Goal: Transaction & Acquisition: Purchase product/service

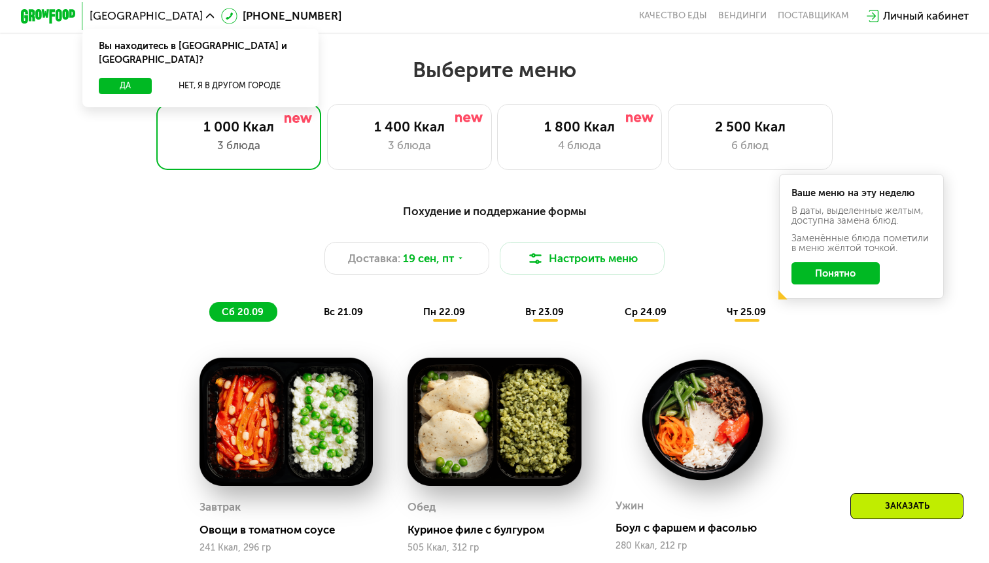
scroll to position [625, 0]
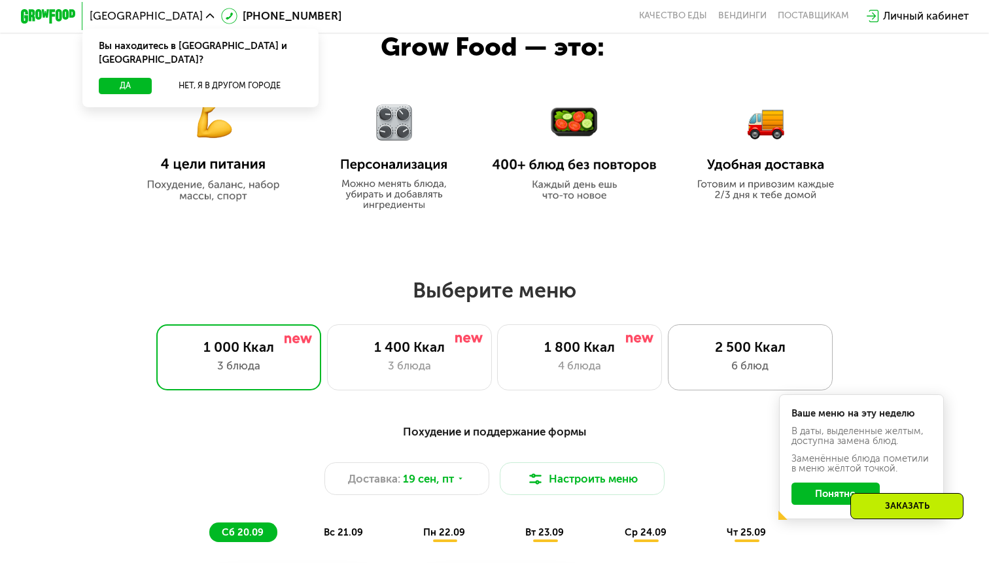
click at [774, 373] on div "6 блюд" at bounding box center [750, 366] width 136 height 16
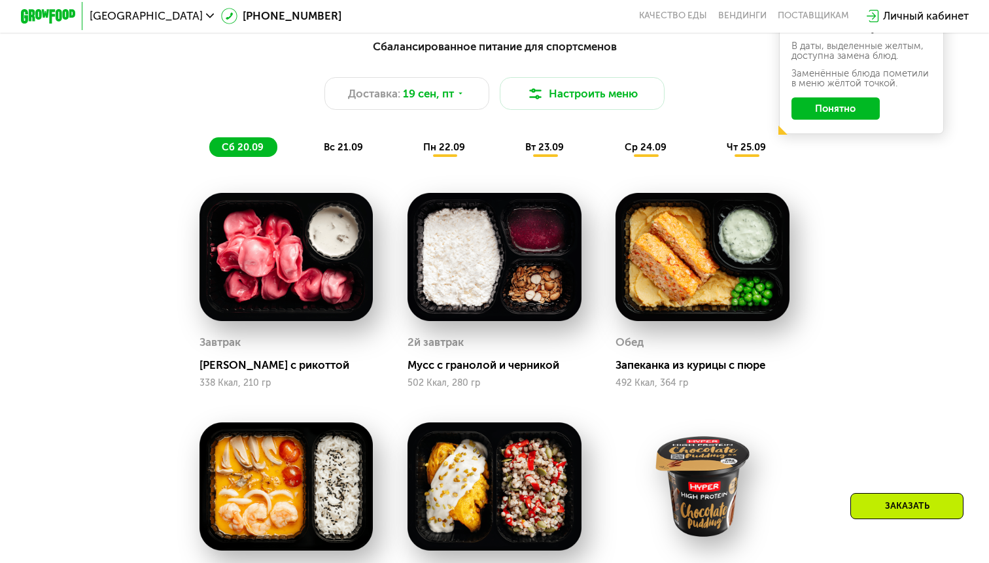
scroll to position [925, 0]
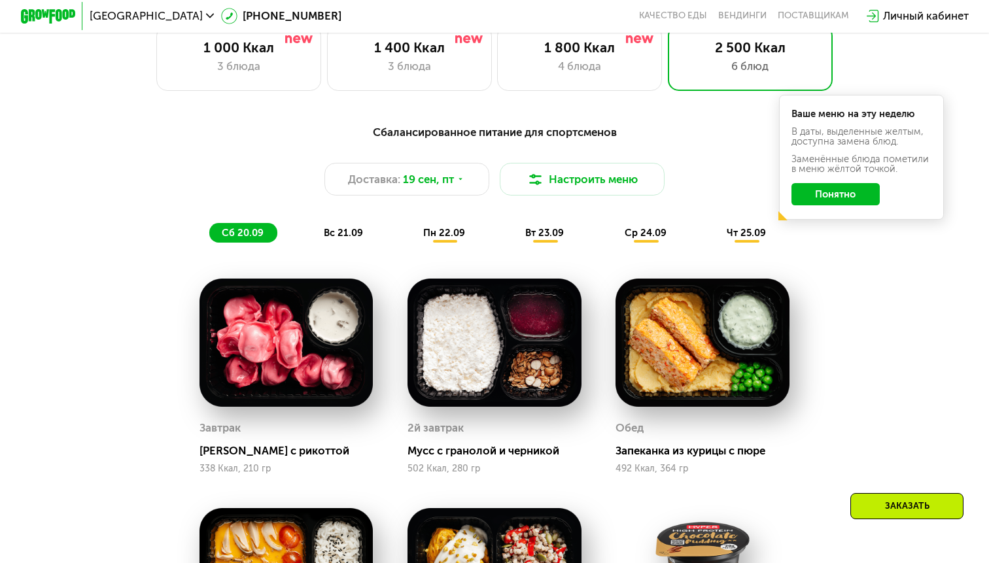
click at [352, 238] on div "вс 21.09" at bounding box center [343, 232] width 65 height 19
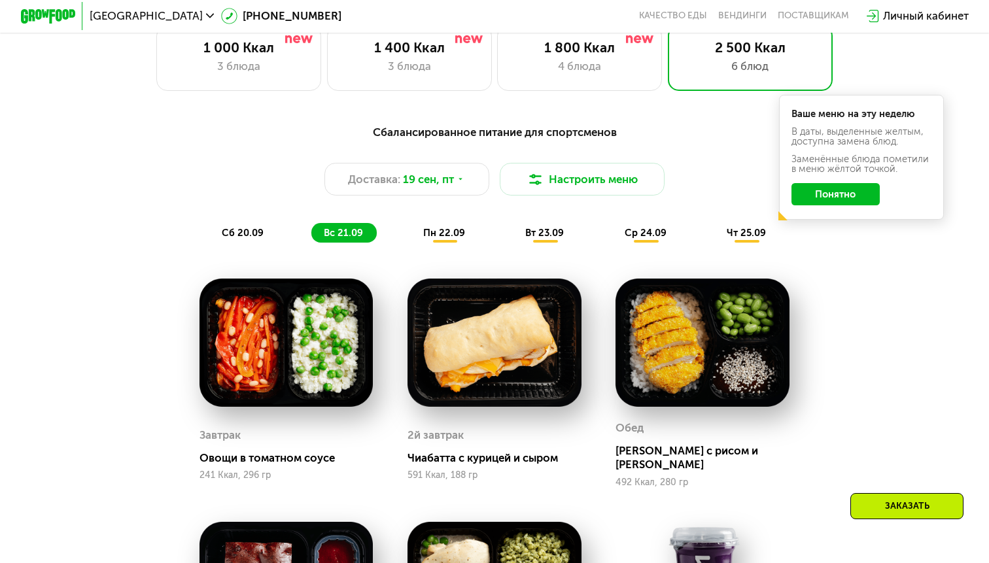
scroll to position [1003, 0]
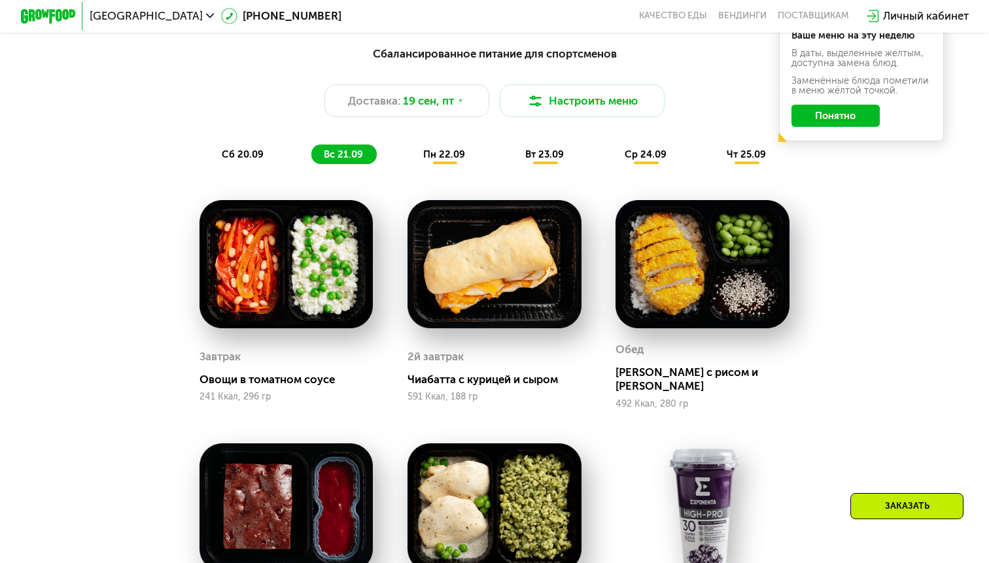
click at [445, 149] on span "пн 22.09" at bounding box center [444, 154] width 42 height 12
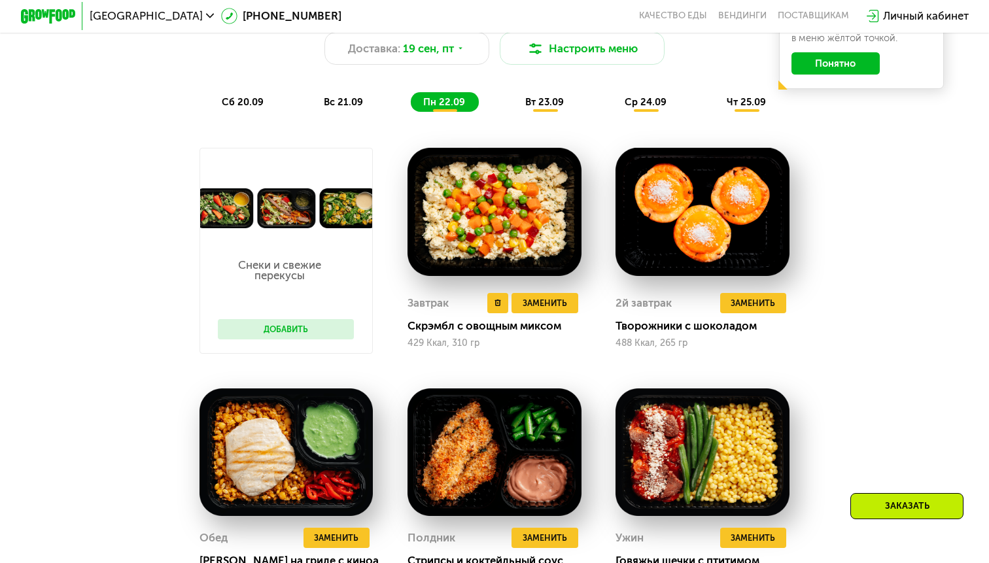
scroll to position [1048, 0]
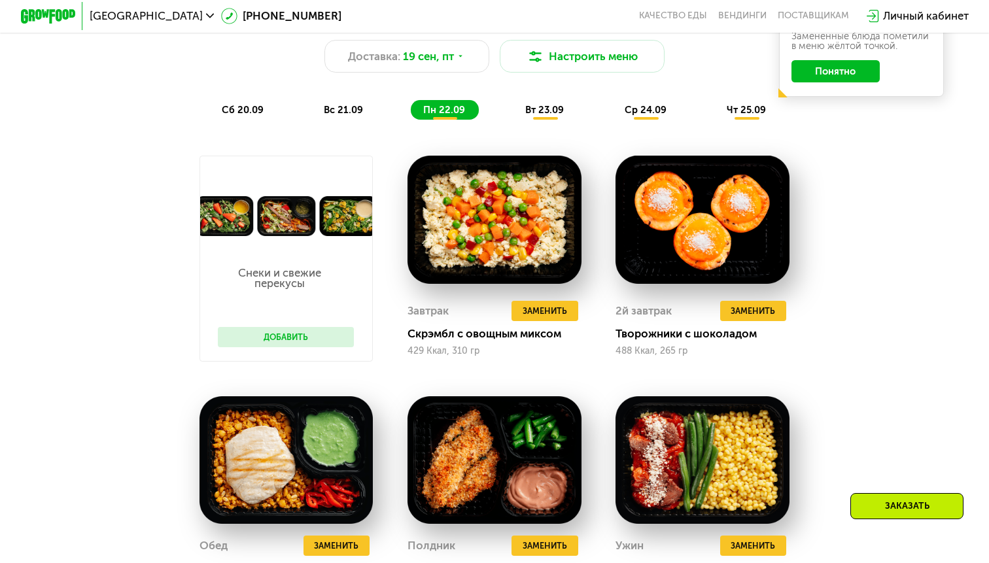
click at [533, 109] on span "вт 23.09" at bounding box center [544, 110] width 39 height 12
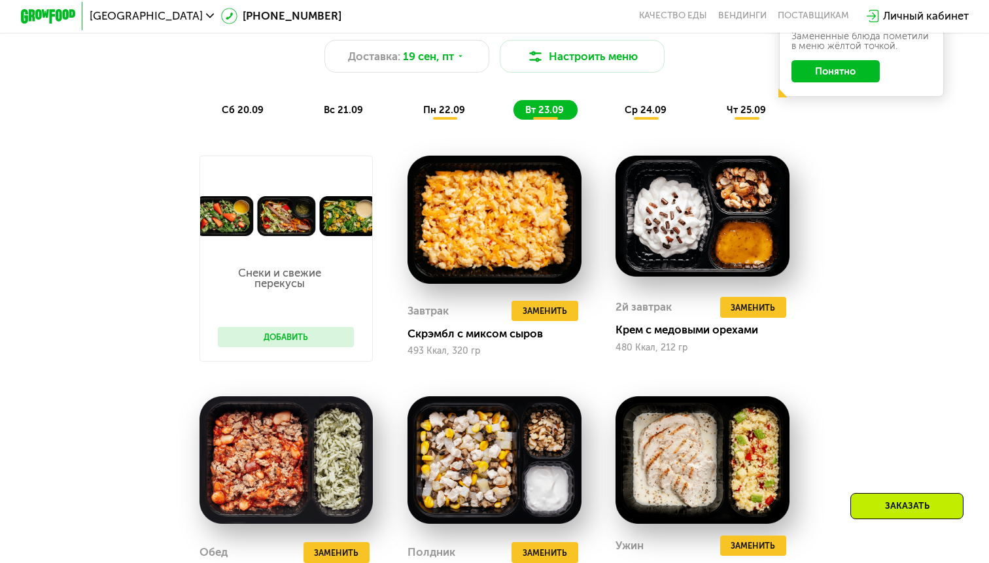
click at [452, 114] on span "пн 22.09" at bounding box center [444, 110] width 42 height 12
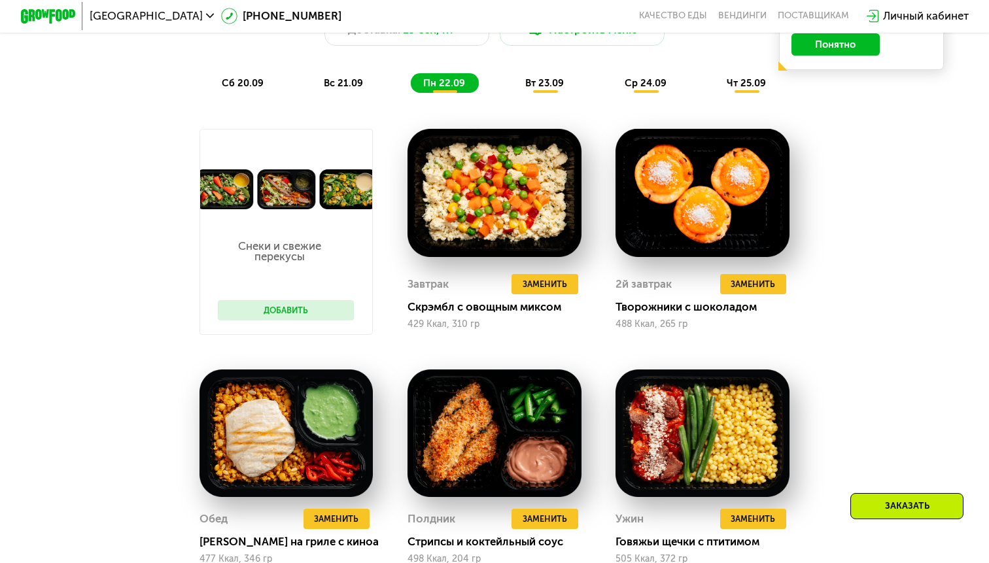
scroll to position [1057, 0]
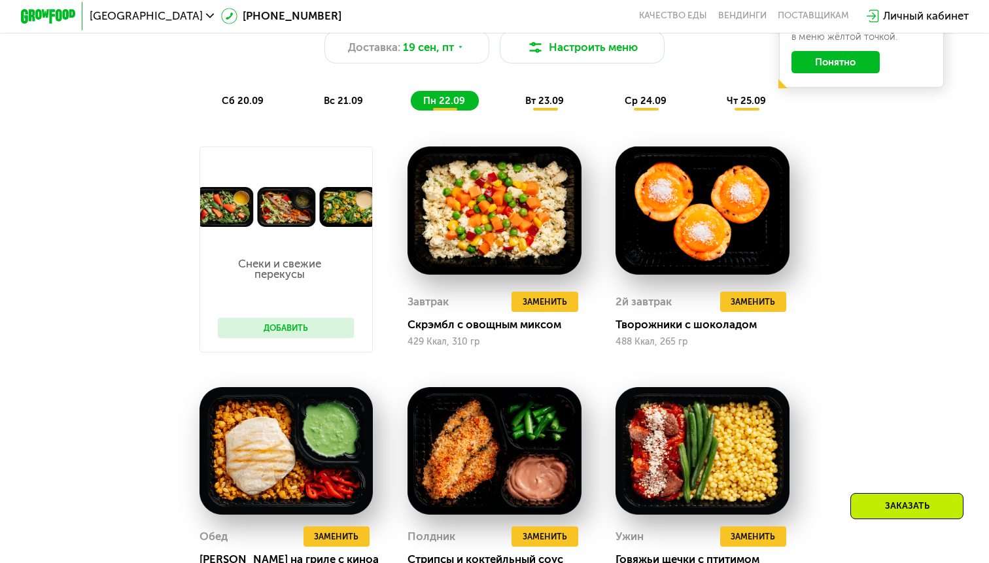
click at [554, 99] on span "вт 23.09" at bounding box center [544, 101] width 39 height 12
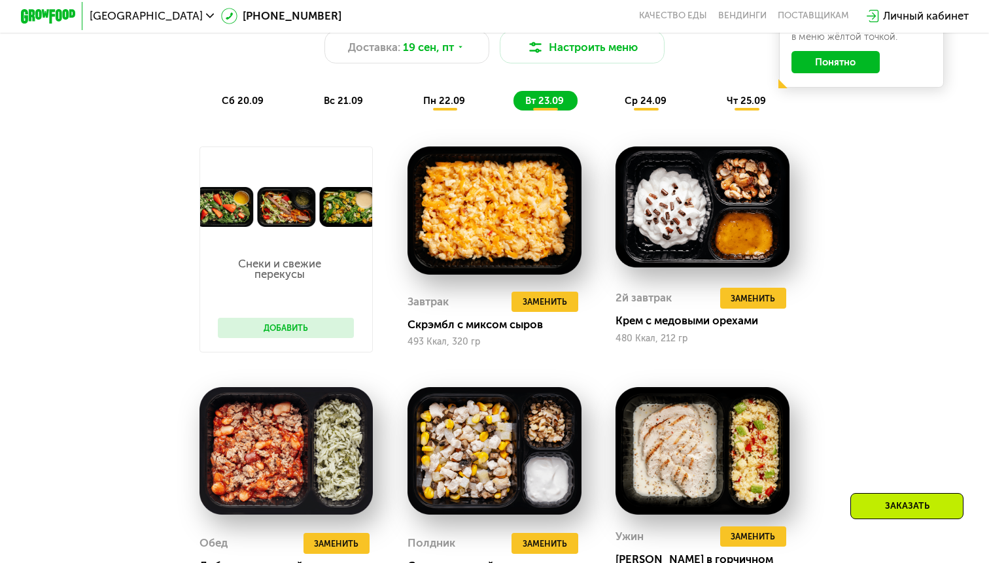
click at [443, 106] on span "пн 22.09" at bounding box center [444, 101] width 42 height 12
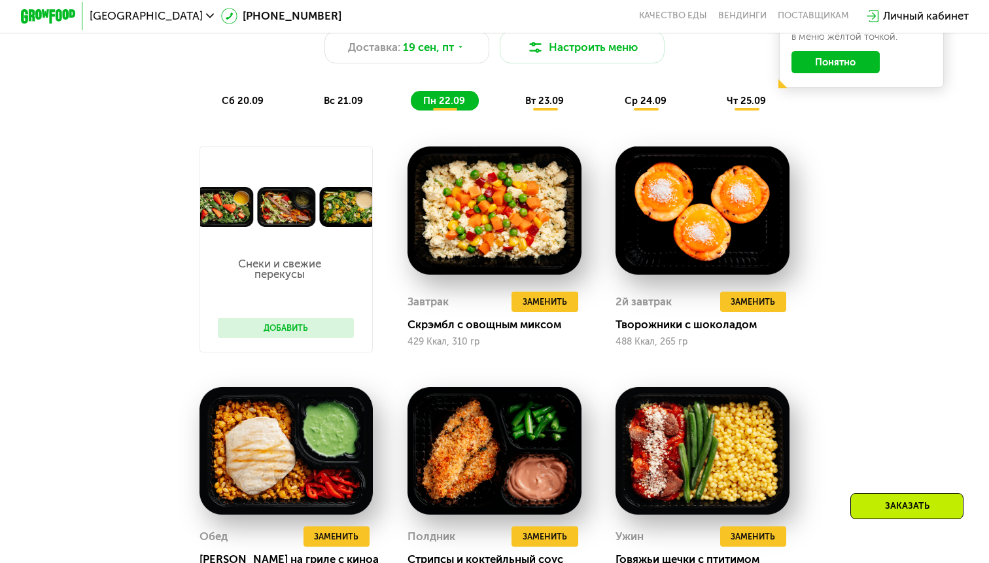
click at [516, 95] on div "вт 23.09" at bounding box center [545, 100] width 65 height 19
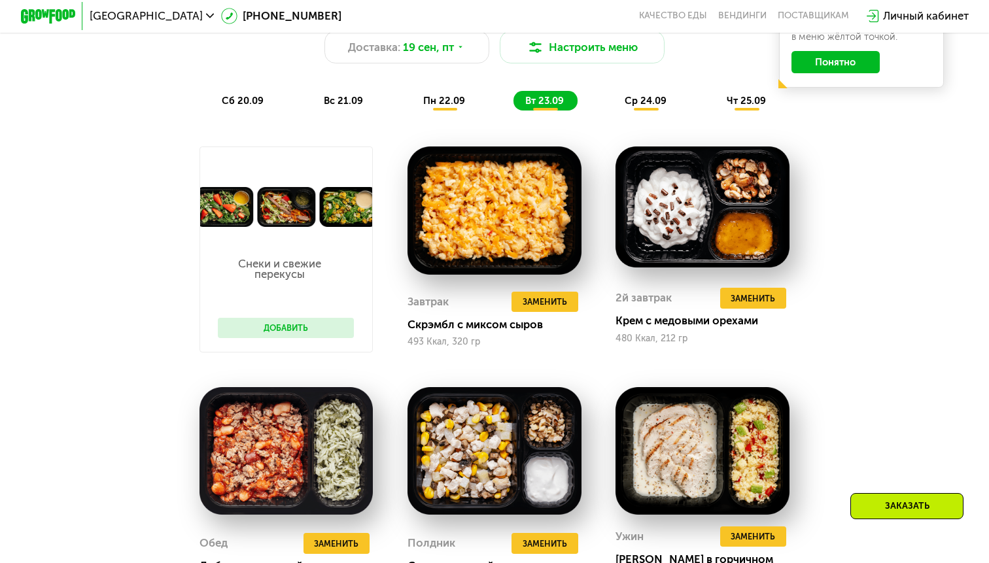
click at [451, 109] on div "пн 22.09" at bounding box center [445, 100] width 68 height 19
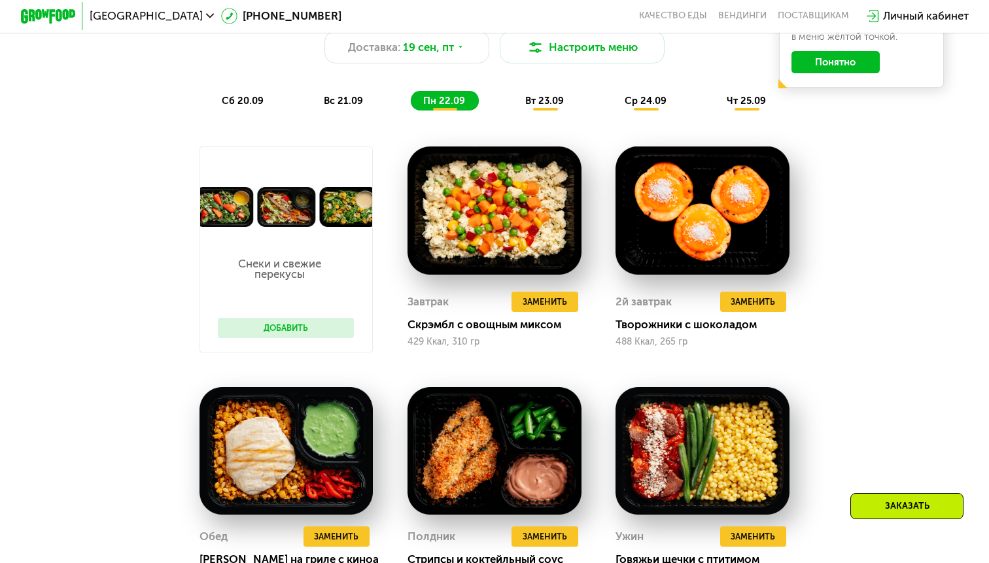
click at [542, 102] on span "вт 23.09" at bounding box center [544, 101] width 39 height 12
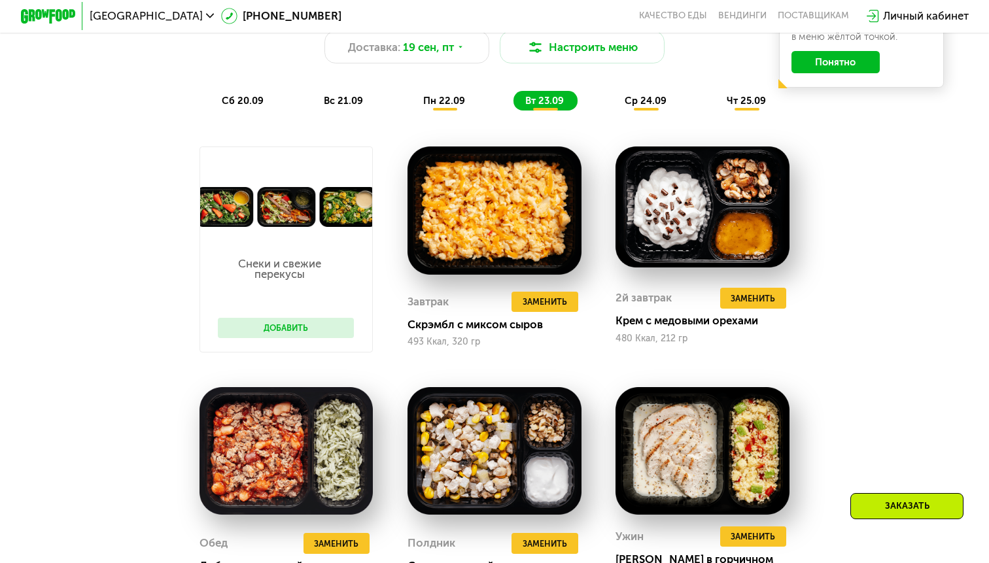
click at [458, 104] on span "пн 22.09" at bounding box center [444, 101] width 42 height 12
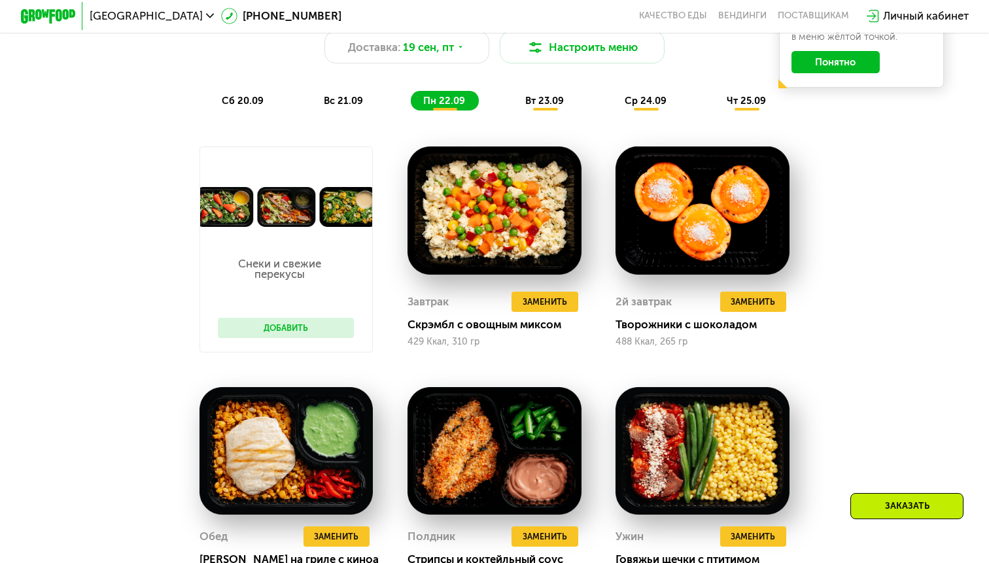
click at [645, 91] on div "ср 24.09" at bounding box center [646, 100] width 68 height 19
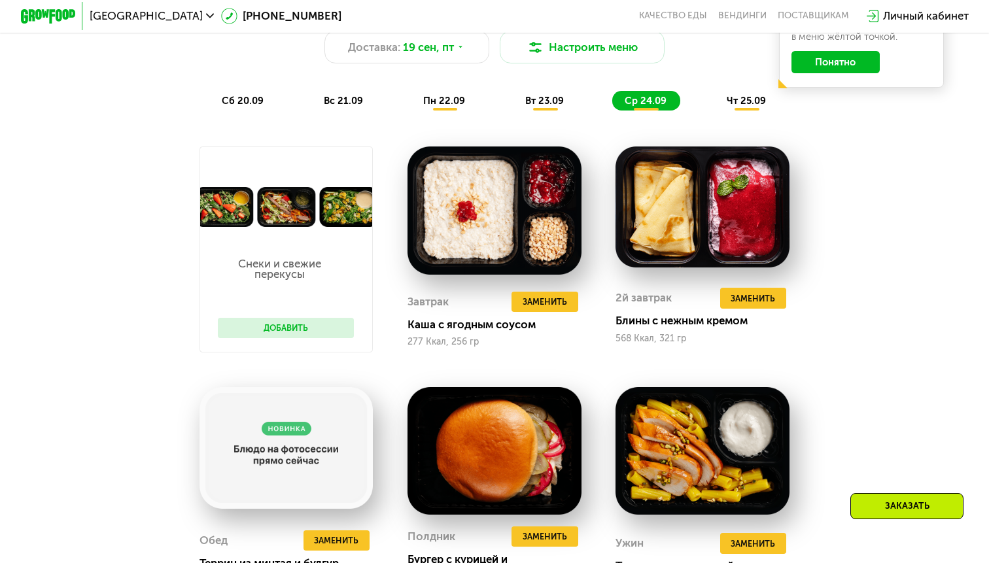
click at [537, 114] on div "Сбалансированное питание для спортсменов Доставка: [DATE] Настроить меню сб 20.…" at bounding box center [494, 51] width 829 height 135
click at [537, 108] on div "вт 23.09" at bounding box center [545, 100] width 65 height 19
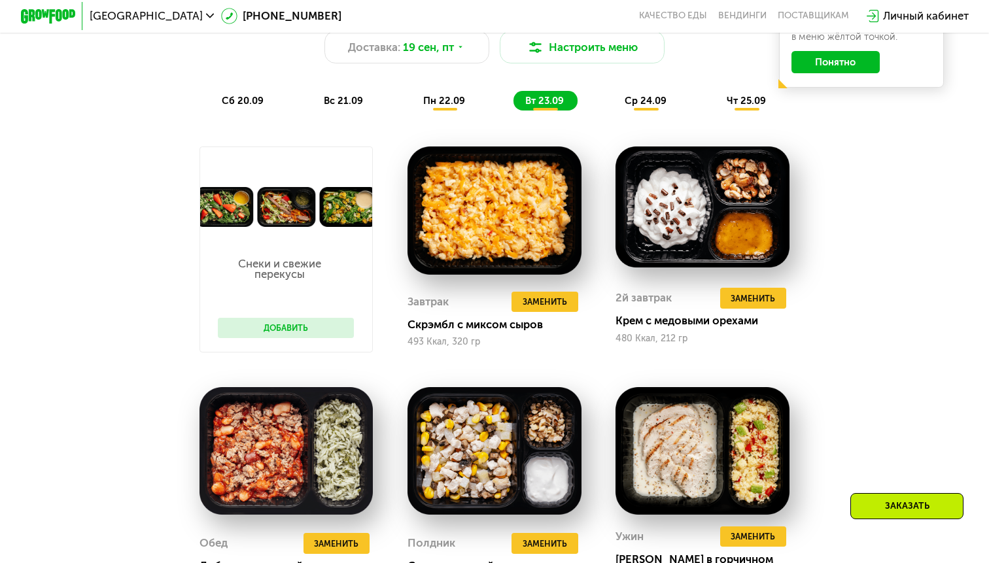
click at [723, 359] on div "2й завтрак Удалить 2й завтрак Заменить Заменить 2й завтрак Крем с медовыми орех…" at bounding box center [702, 249] width 208 height 241
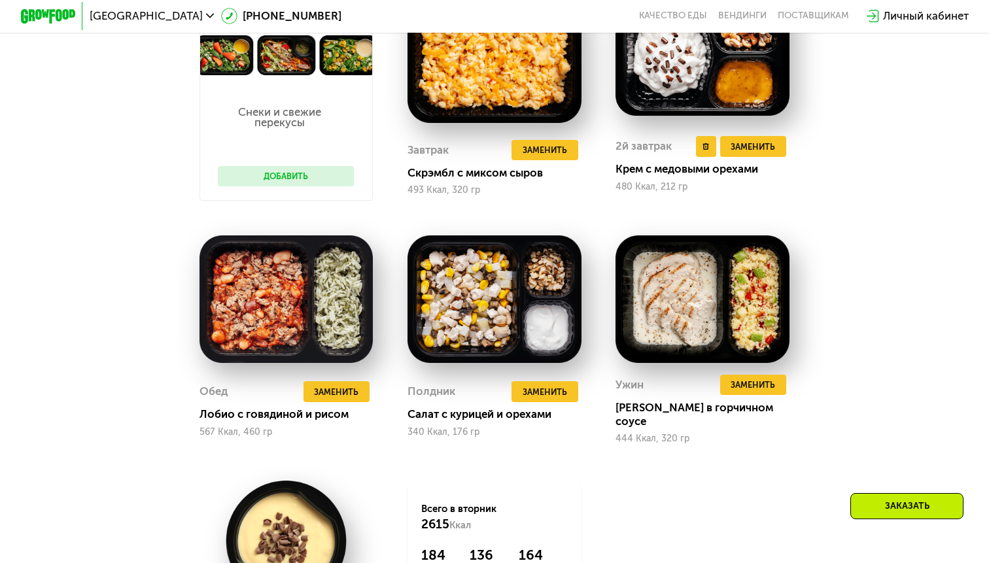
scroll to position [990, 0]
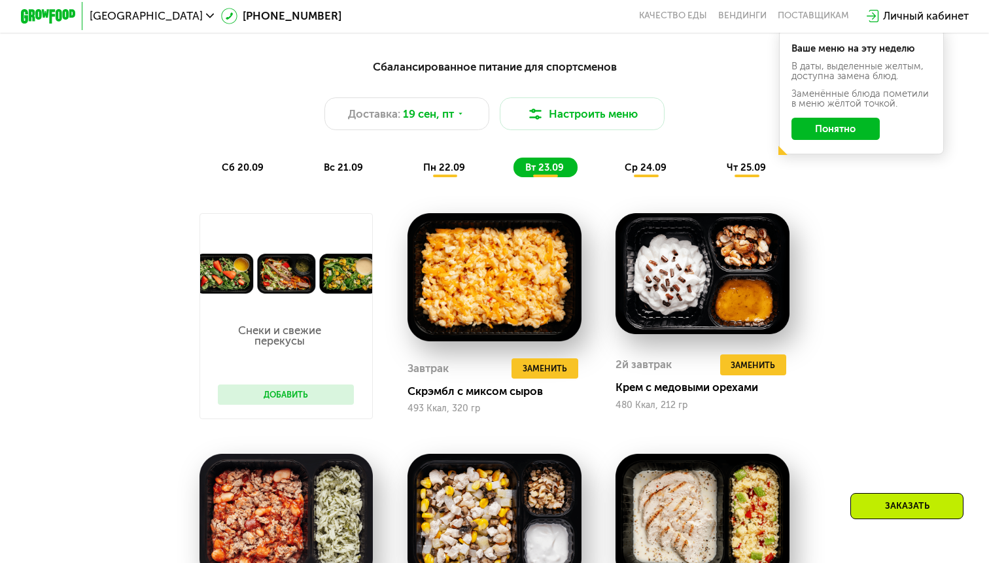
click at [451, 165] on span "пн 22.09" at bounding box center [444, 168] width 42 height 12
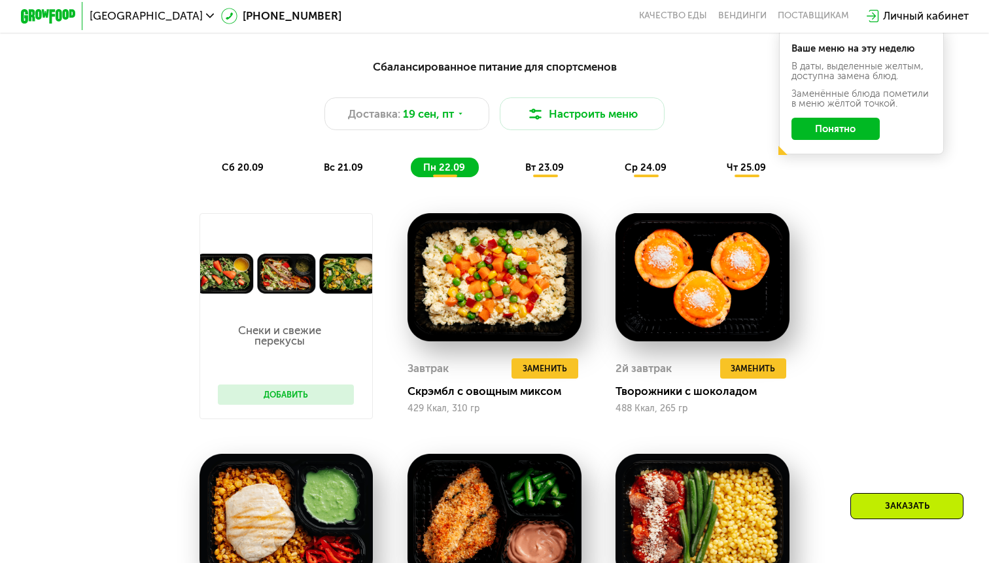
click at [542, 167] on span "вт 23.09" at bounding box center [544, 168] width 39 height 12
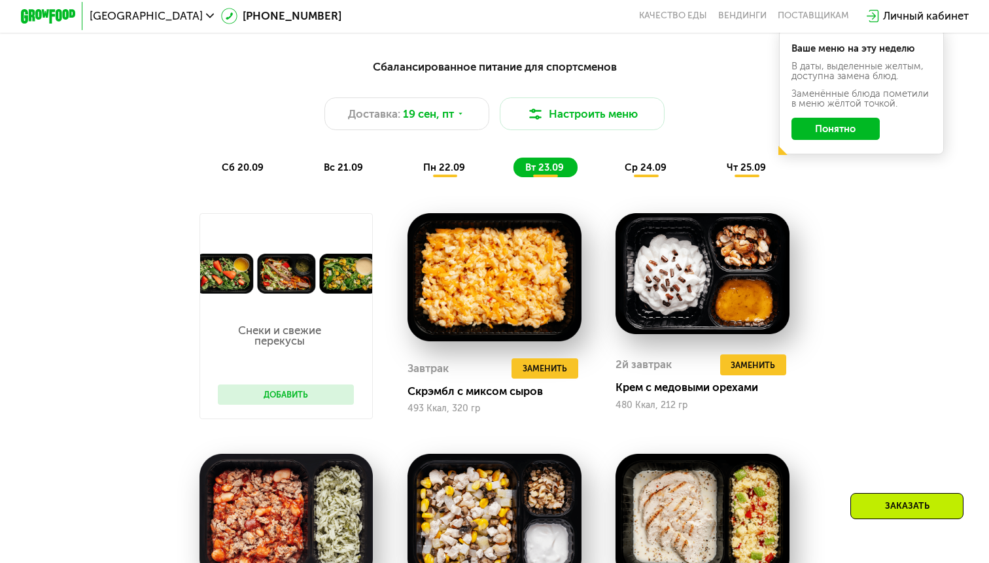
click at [381, 166] on div "сб 20.09 вс 21.09 пн 22.09 вт 23.09 ср 24.09 чт 25.09" at bounding box center [494, 167] width 570 height 19
click at [441, 168] on span "пн 22.09" at bounding box center [444, 168] width 42 height 12
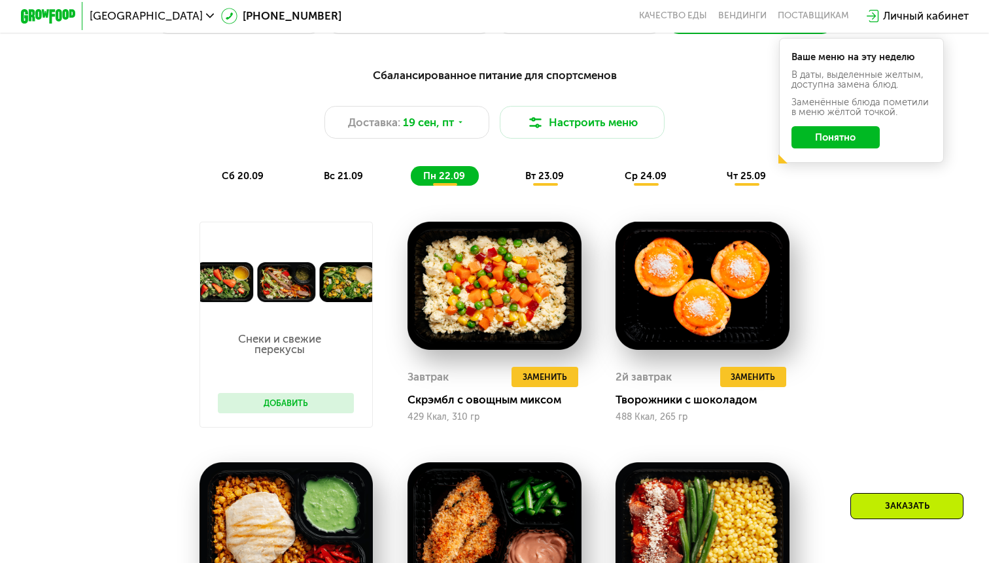
scroll to position [972, 0]
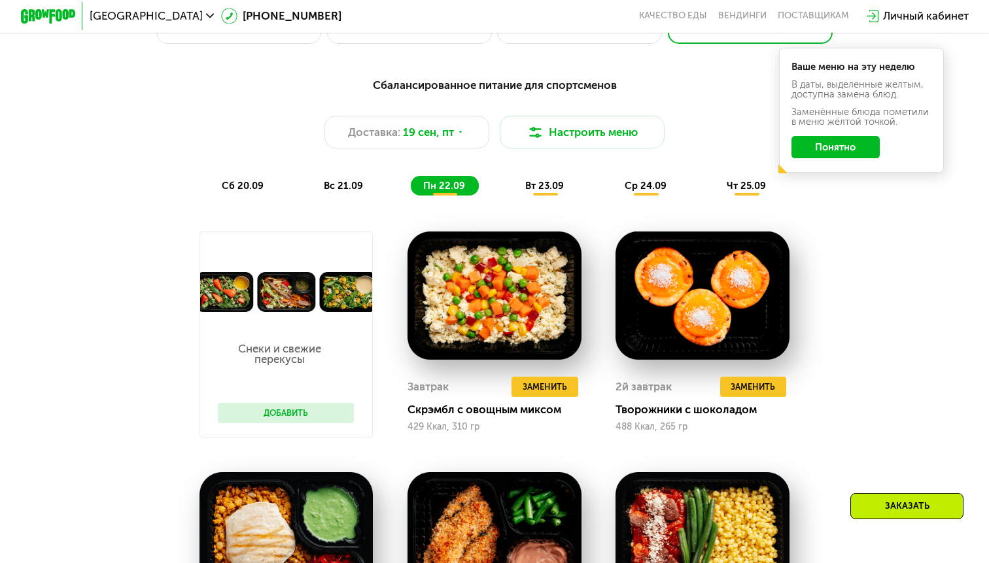
click at [642, 186] on span "ср 24.09" at bounding box center [646, 186] width 42 height 12
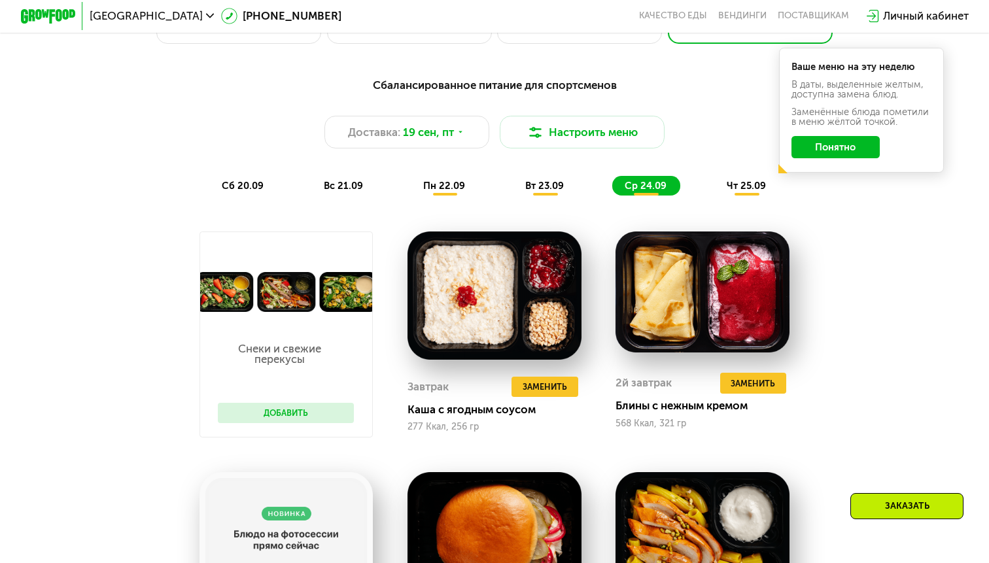
click at [439, 176] on div "пн 22.09" at bounding box center [445, 185] width 68 height 19
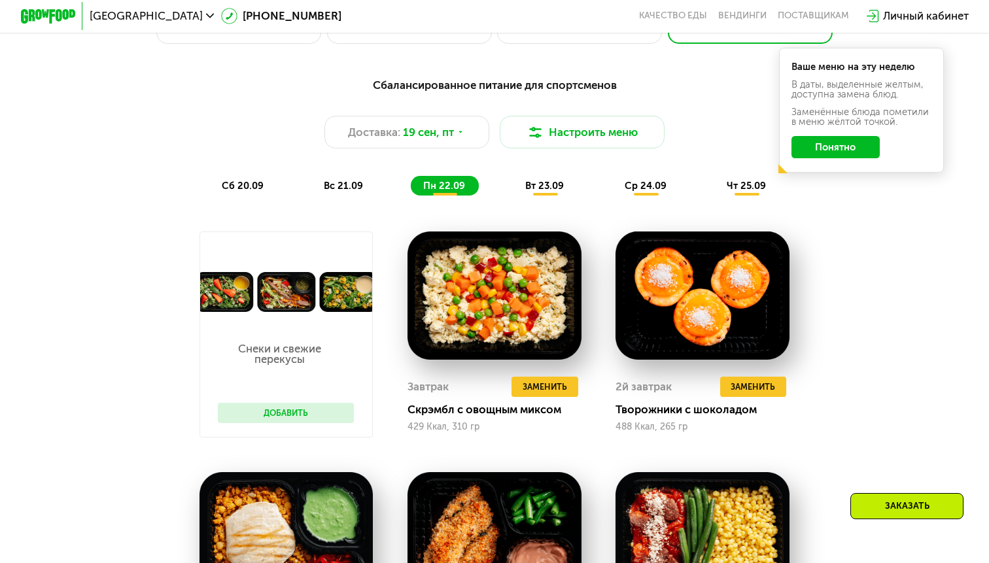
click at [666, 196] on div "Сбалансированное питание для спортсменов Доставка: [DATE] Настроить меню сб 20.…" at bounding box center [494, 136] width 829 height 135
click at [634, 196] on div "Сбалансированное питание для спортсменов Доставка: [DATE] Настроить меню сб 20.…" at bounding box center [494, 136] width 829 height 135
click at [634, 192] on div "ср 24.09" at bounding box center [646, 185] width 68 height 19
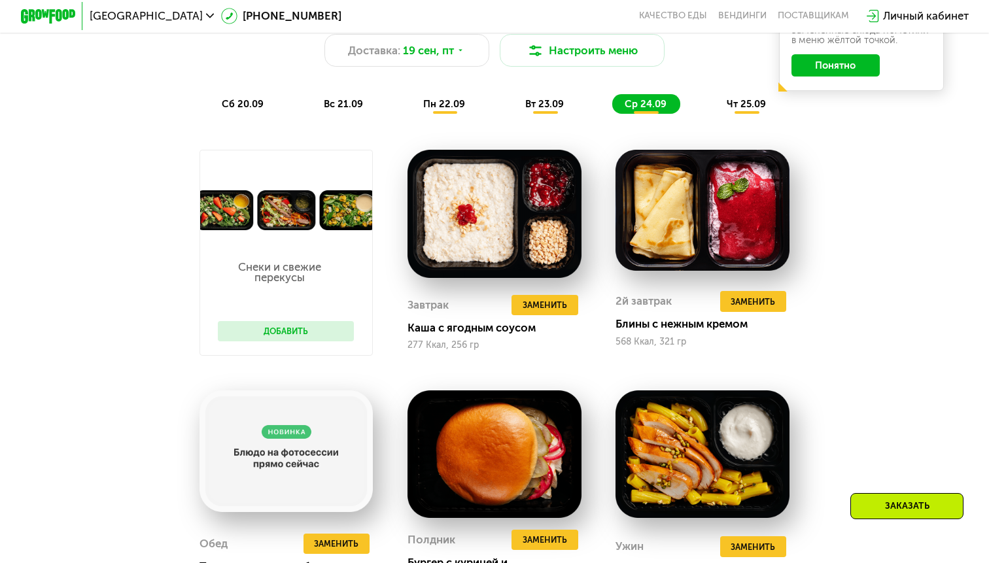
scroll to position [1031, 0]
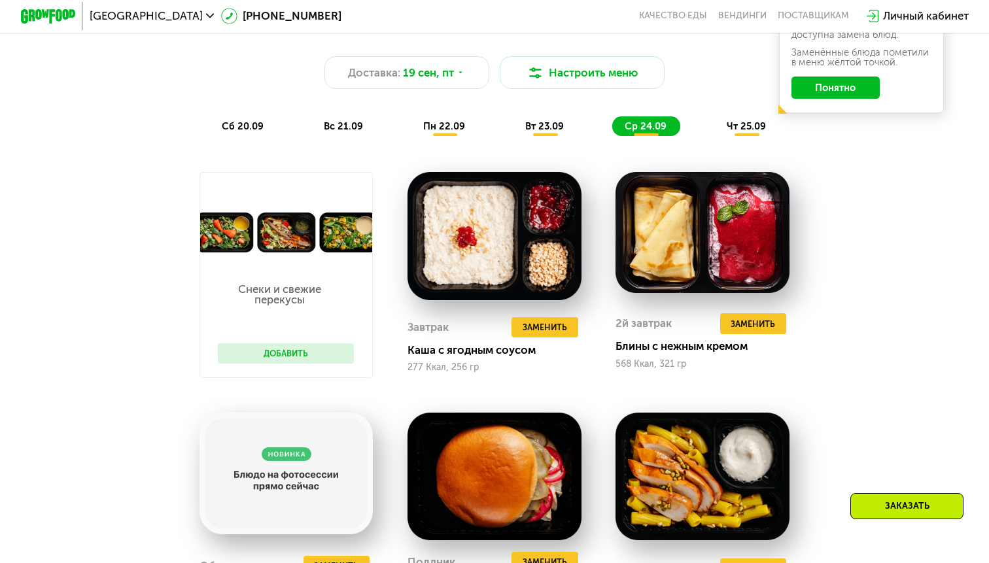
click at [741, 135] on div "чт 25.09" at bounding box center [746, 125] width 65 height 19
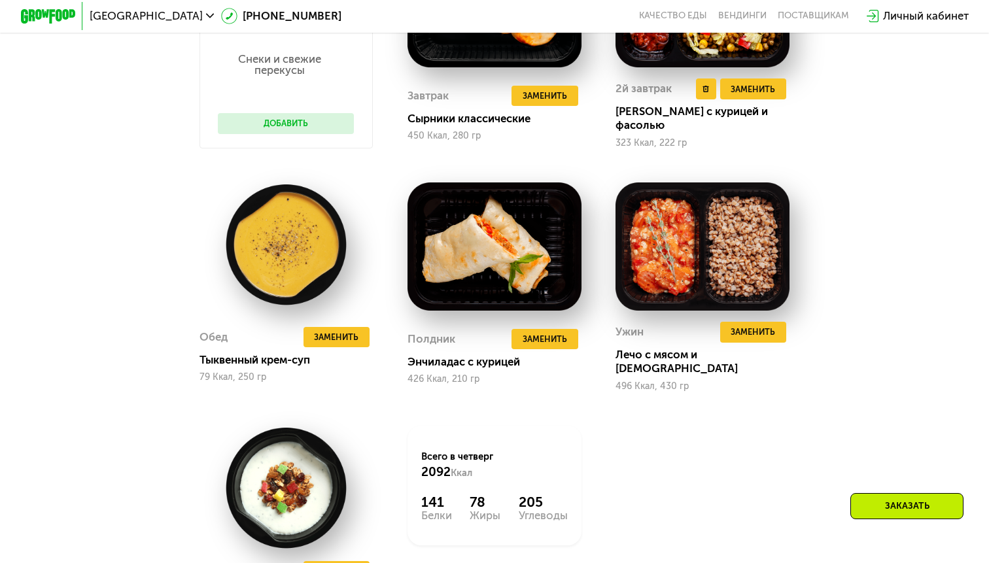
scroll to position [1381, 0]
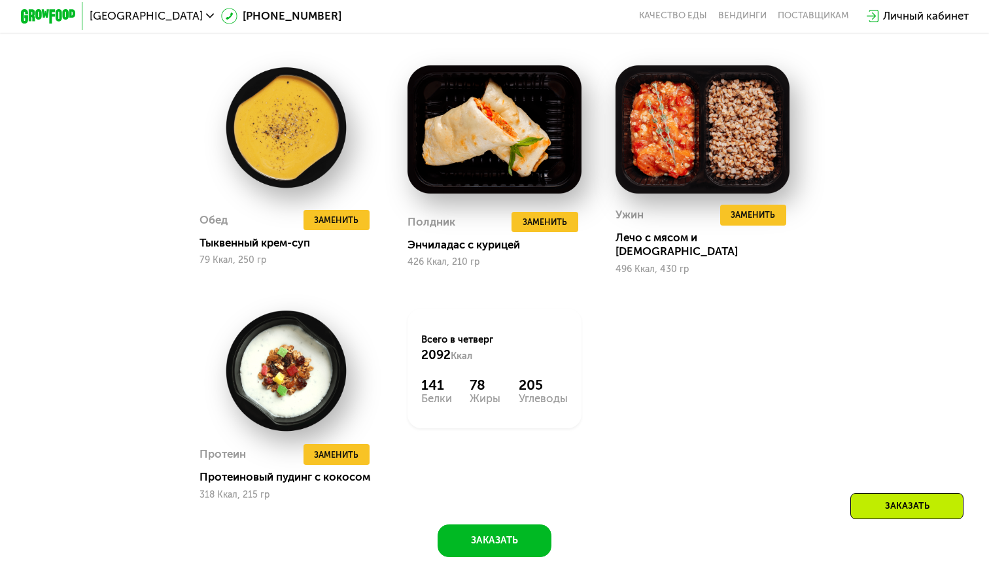
click at [693, 308] on div "Снеки и свежие перекусы Добавить Завтрак Удалить Завтрак Заменить Заменить Завт…" at bounding box center [494, 161] width 625 height 712
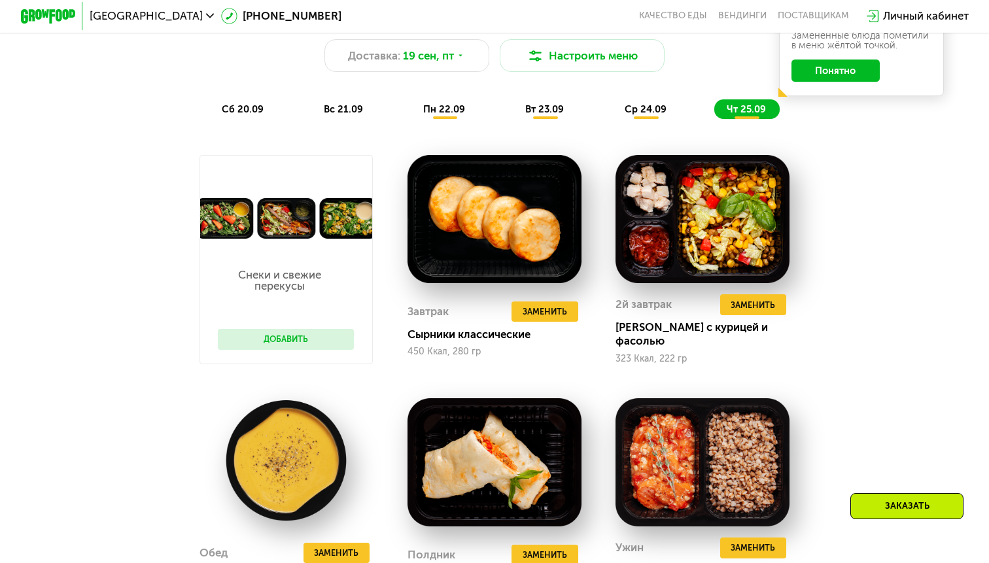
scroll to position [1020, 0]
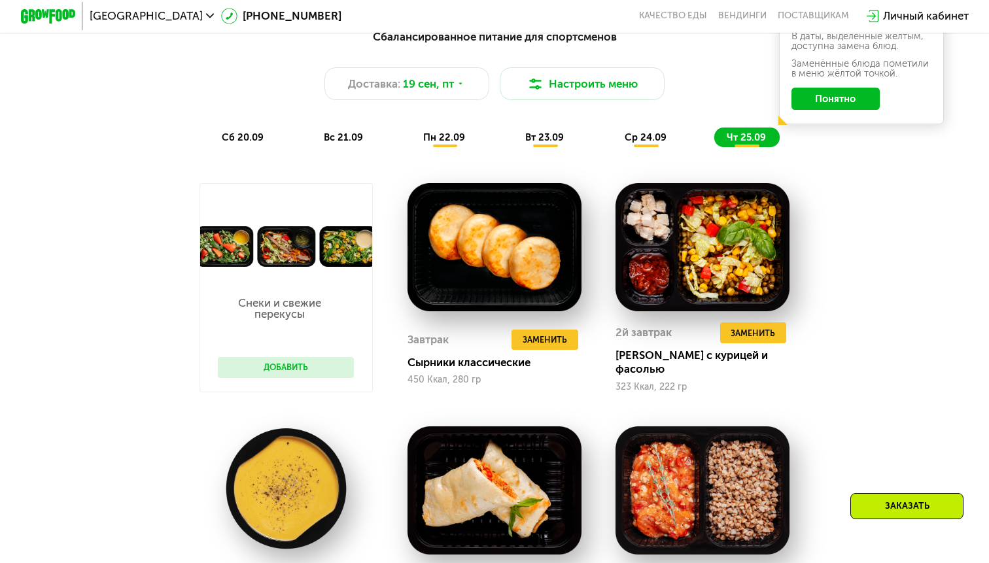
click at [636, 139] on span "ср 24.09" at bounding box center [646, 137] width 42 height 12
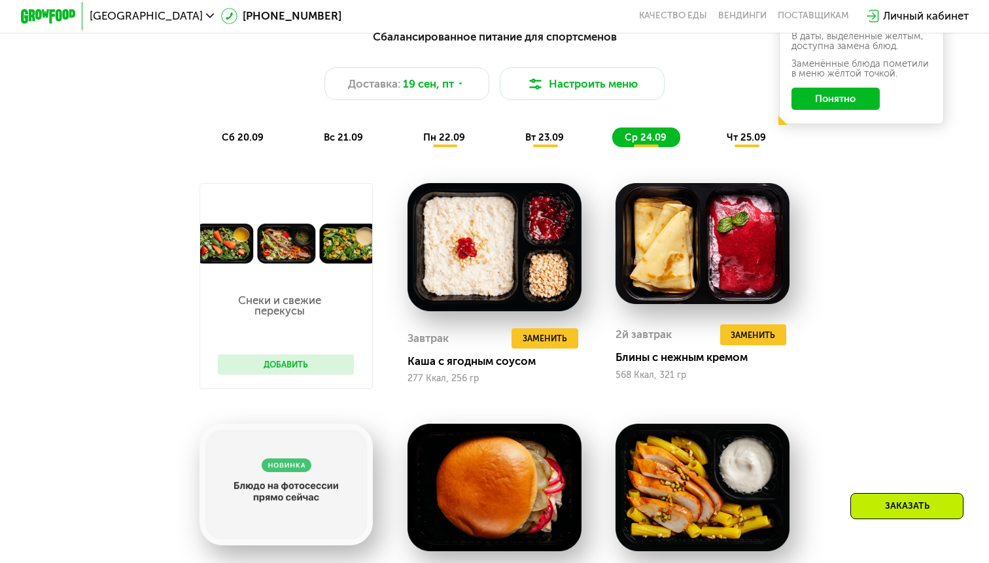
click at [636, 179] on div "2й завтрак Удалить 2й завтрак Заменить Заменить 2й завтрак Блины с нежным кремо…" at bounding box center [702, 286] width 208 height 241
click at [448, 143] on div "пн 22.09" at bounding box center [445, 137] width 68 height 19
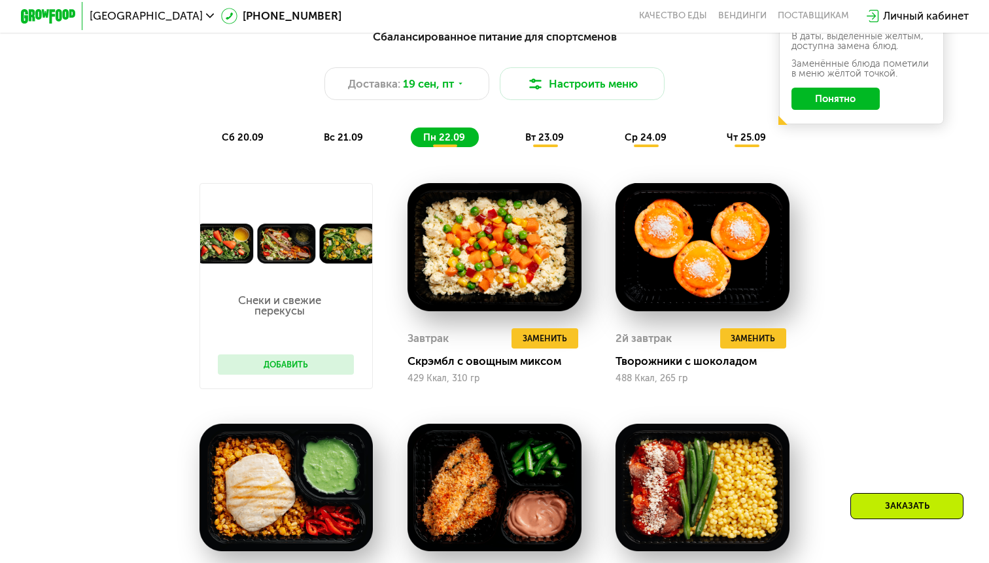
click at [524, 143] on div "вт 23.09" at bounding box center [545, 137] width 65 height 19
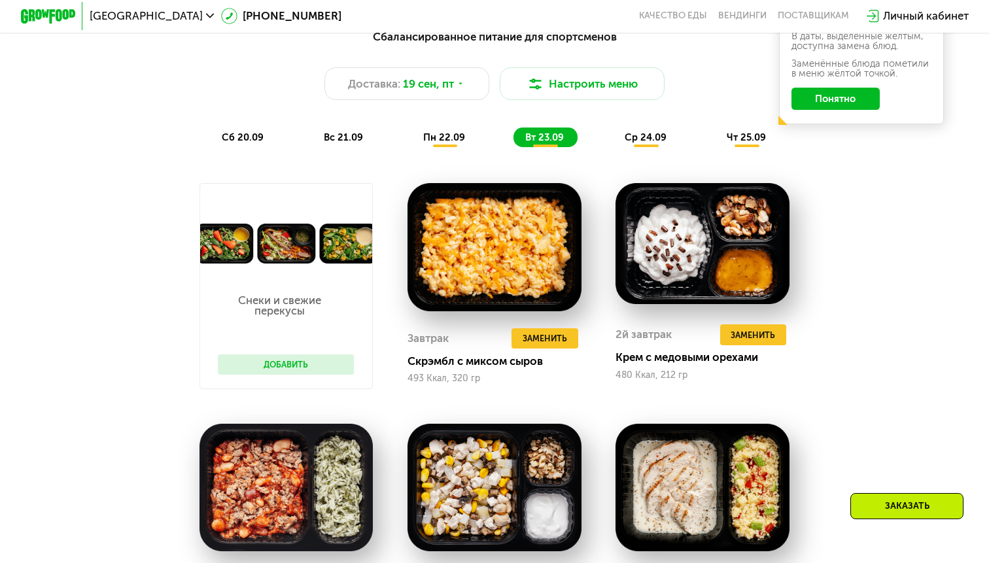
click at [630, 135] on span "ср 24.09" at bounding box center [646, 137] width 42 height 12
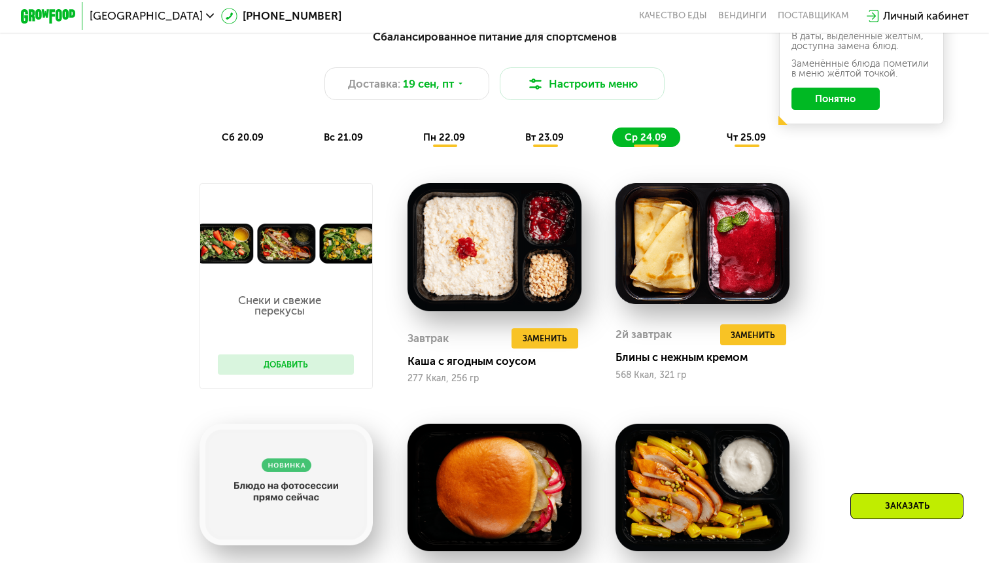
click at [427, 136] on span "пн 22.09" at bounding box center [444, 137] width 42 height 12
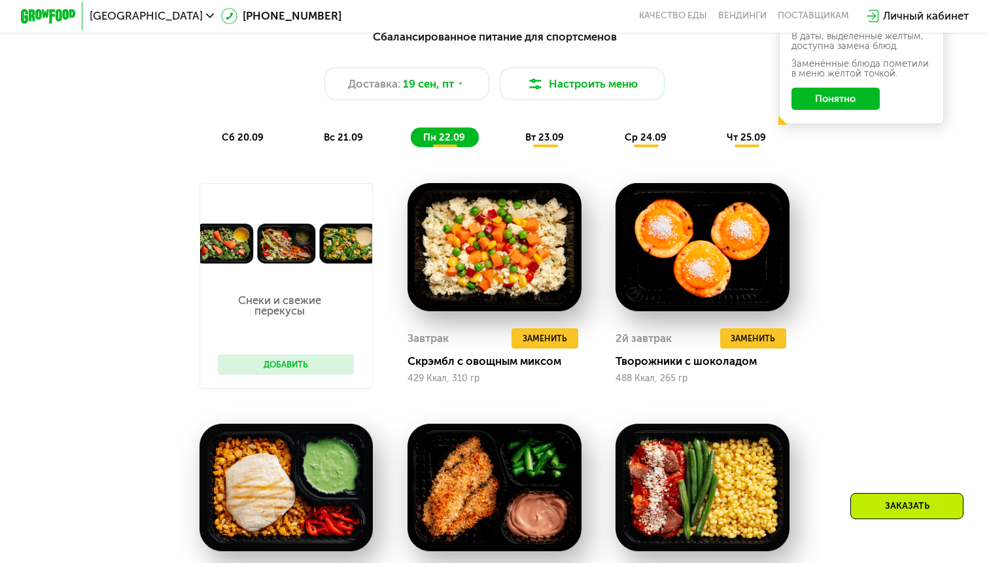
click at [544, 136] on span "вт 23.09" at bounding box center [544, 137] width 39 height 12
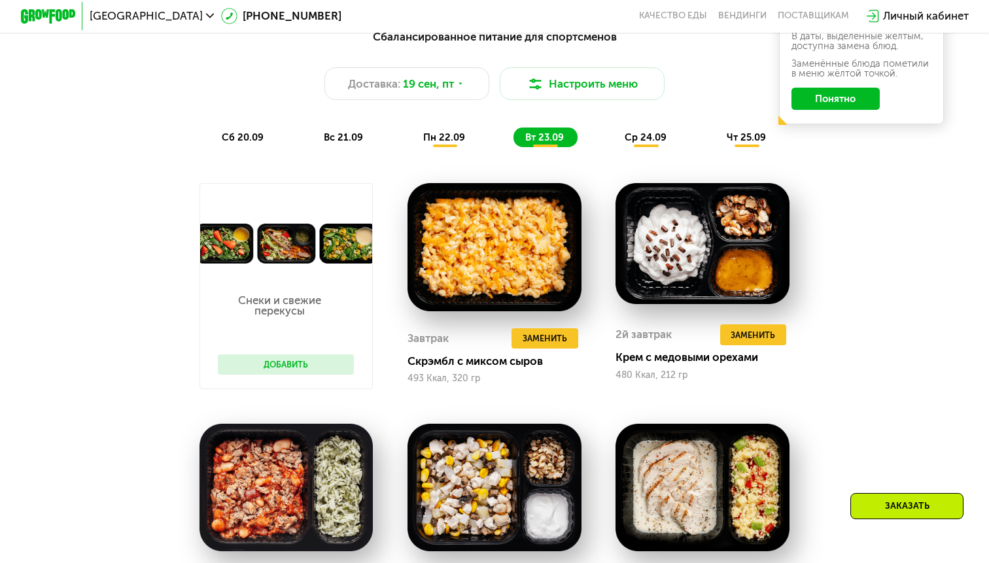
click at [660, 129] on div "ср 24.09" at bounding box center [646, 137] width 68 height 19
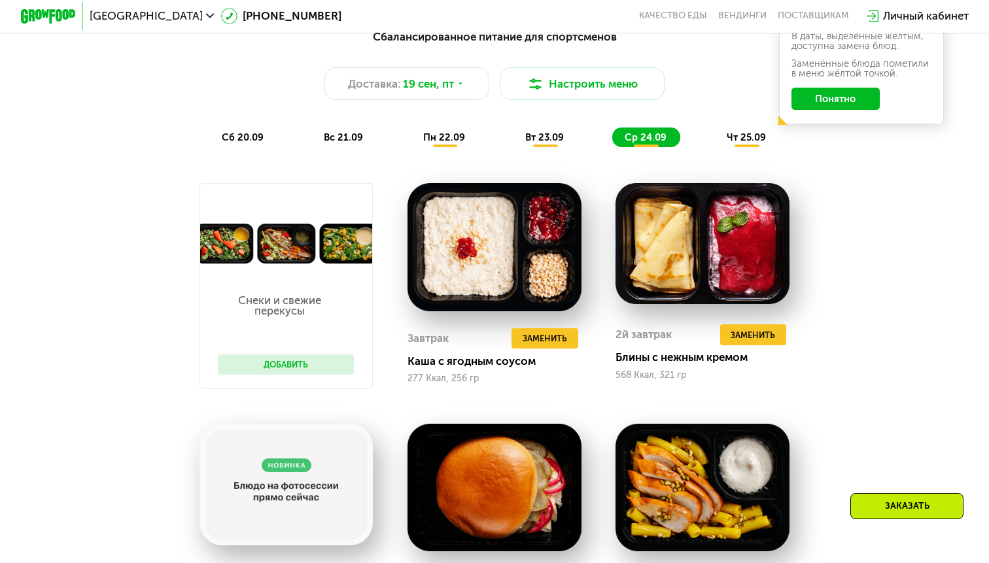
click at [548, 137] on span "вт 23.09" at bounding box center [544, 137] width 39 height 12
